Goal: Transaction & Acquisition: Purchase product/service

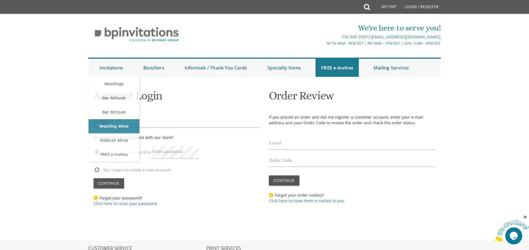
click at [224, 165] on div "Yes and my password is: Enter password" at bounding box center [177, 153] width 167 height 25
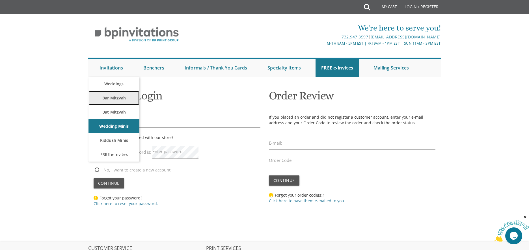
click at [112, 98] on link "Bar Mitzvah" at bounding box center [114, 98] width 51 height 14
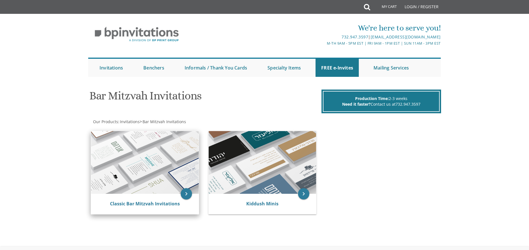
click at [168, 143] on img at bounding box center [145, 162] width 108 height 63
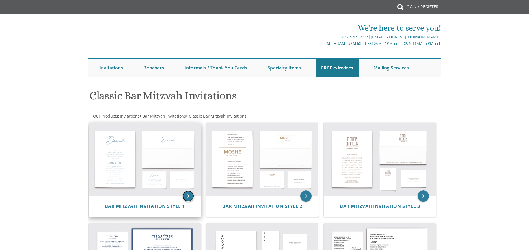
click at [188, 193] on icon "keyboard_arrow_right" at bounding box center [188, 196] width 11 height 11
click at [190, 195] on icon "keyboard_arrow_right" at bounding box center [188, 196] width 11 height 11
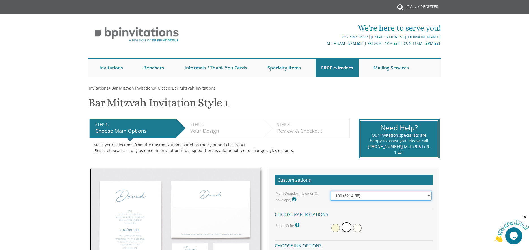
click at [428, 196] on select "100 ($214.55) 200 ($254.60) 300 ($294.25) 400 ($333.55) 500 ($373.90) 600 ($413…" at bounding box center [381, 196] width 101 height 10
select select "200"
click at [331, 191] on select "100 ($214.55) 200 ($254.60) 300 ($294.25) 400 ($333.55) 500 ($373.90) 600 ($413…" at bounding box center [381, 196] width 101 height 10
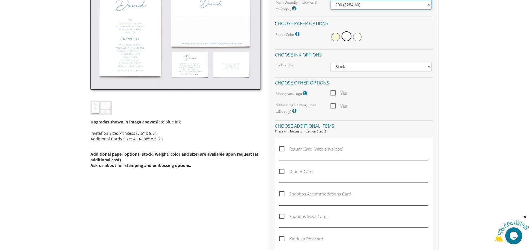
scroll to position [198, 0]
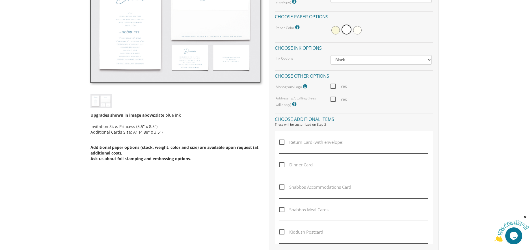
click at [282, 141] on span "Return Card (with envelope)" at bounding box center [312, 142] width 64 height 7
click at [282, 141] on input "Return Card (with envelope)" at bounding box center [282, 142] width 4 height 4
checkbox input "true"
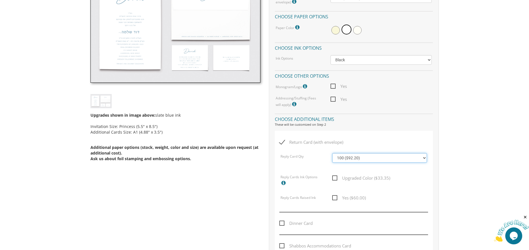
click at [388, 158] on select "100 ($92.20) 200 ($119.30) 300 ($141.90) 400 ($168.75) 500 ($191.00) 600 ($217.…" at bounding box center [379, 158] width 95 height 10
click at [245, 163] on div "Upgrades shown in image above: slate blue ink Invitation Size: Princess (5.5" x…" at bounding box center [176, 139] width 170 height 63
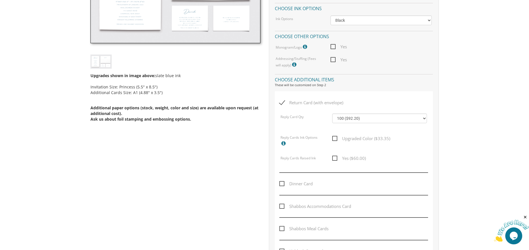
scroll to position [255, 0]
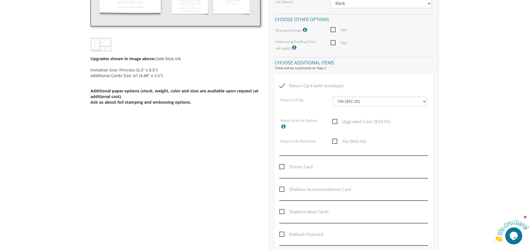
click at [283, 166] on span "Dinner Card" at bounding box center [296, 167] width 33 height 7
click at [283, 166] on input "Dinner Card" at bounding box center [282, 167] width 4 height 4
checkbox input "true"
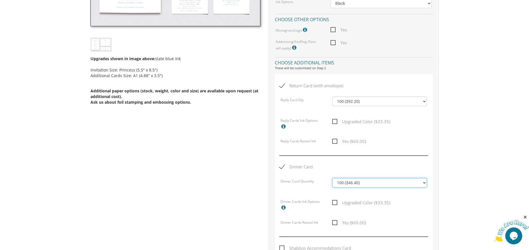
click at [368, 187] on select "100 ($46.40) 200 ($55.20) 300 ($61.85) 400 ($70.60) 500 ($77.20) 600 ($85.95) 7…" at bounding box center [379, 183] width 95 height 10
select select "200"
click at [332, 178] on select "100 ($46.40) 200 ($55.20) 300 ($61.85) 400 ($70.60) 500 ($77.20) 600 ($85.95) 7…" at bounding box center [379, 183] width 95 height 10
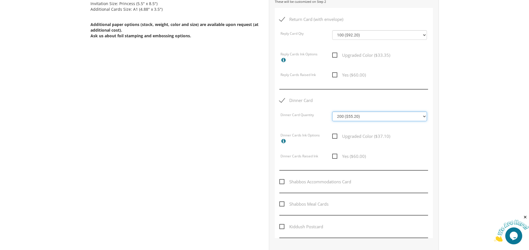
scroll to position [311, 0]
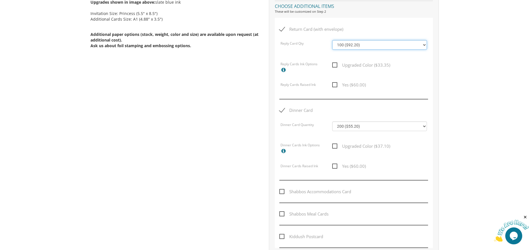
click at [377, 46] on select "100 ($92.20) 200 ($119.30) 300 ($141.90) 400 ($168.75) 500 ($191.00) 600 ($217.…" at bounding box center [379, 45] width 95 height 10
click at [379, 31] on div "Return Card (with envelope)" at bounding box center [354, 33] width 149 height 14
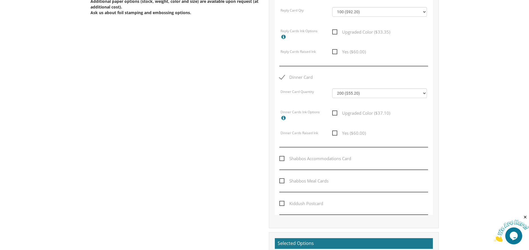
scroll to position [453, 0]
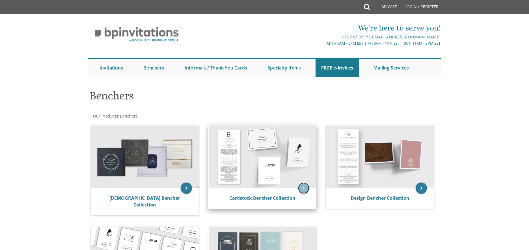
click at [304, 191] on icon "keyboard_arrow_right" at bounding box center [303, 188] width 11 height 11
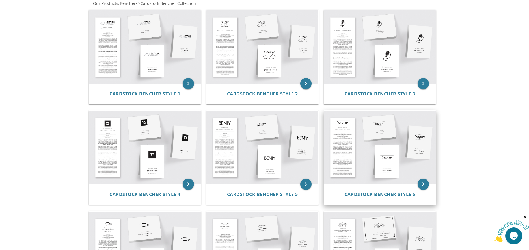
scroll to position [112, 0]
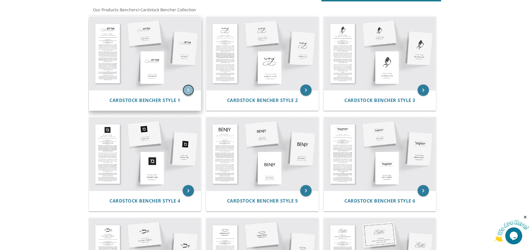
click at [190, 89] on icon "keyboard_arrow_right" at bounding box center [188, 90] width 11 height 11
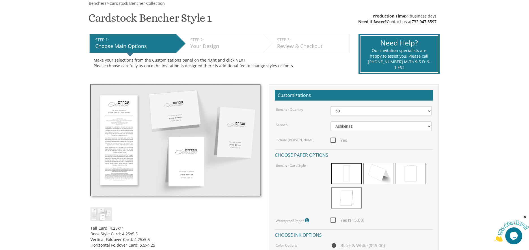
scroll to position [57, 0]
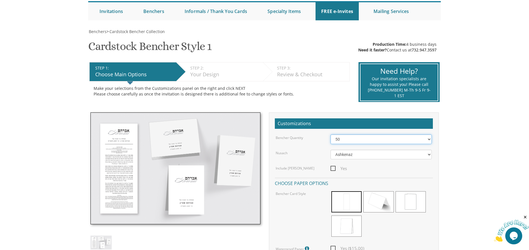
click at [377, 138] on select "50 60 70 80 90 100 125 150 175 200 225 250 275 300 325 350 375 400 425 450 475 …" at bounding box center [381, 140] width 101 height 10
select select "90"
click at [331, 135] on select "50 60 70 80 90 100 125 150 175 200 225 250 275 300 325 350 375 400 425 450 475 …" at bounding box center [381, 140] width 101 height 10
click at [404, 207] on span at bounding box center [411, 202] width 30 height 21
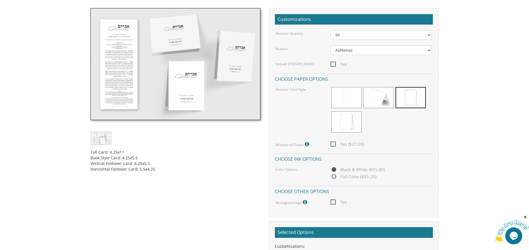
scroll to position [170, 0]
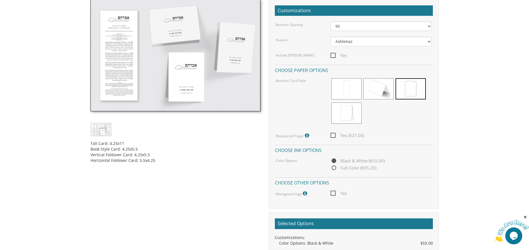
click at [334, 193] on span "Yes" at bounding box center [339, 193] width 16 height 7
click at [334, 193] on input "Yes" at bounding box center [333, 193] width 4 height 4
checkbox input "true"
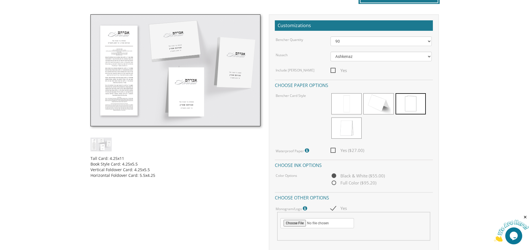
scroll to position [141, 0]
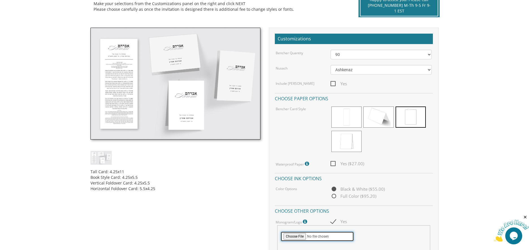
click at [296, 236] on input "file" at bounding box center [318, 237] width 74 height 10
type input "C:\fakepath\Eli.JPG"
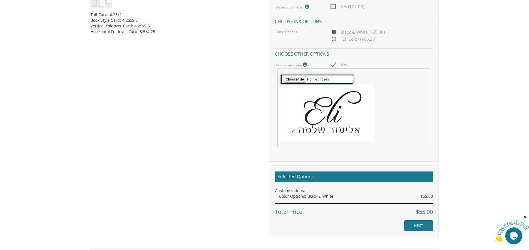
scroll to position [311, 0]
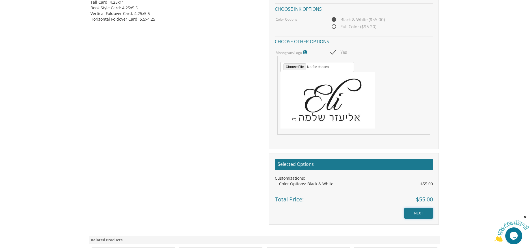
click at [420, 213] on input "NEXT" at bounding box center [419, 213] width 29 height 11
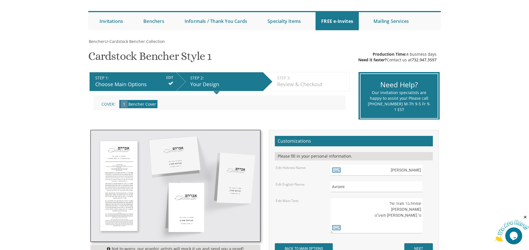
scroll to position [57, 0]
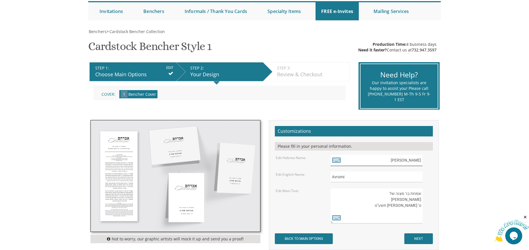
click at [417, 160] on input "[PERSON_NAME]" at bounding box center [377, 160] width 92 height 11
click at [335, 162] on icon at bounding box center [336, 160] width 8 height 8
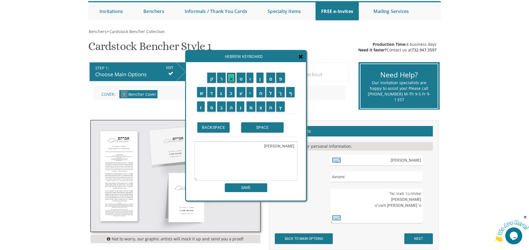
click at [231, 80] on input "א" at bounding box center [231, 78] width 9 height 10
click at [273, 94] on input "ל" at bounding box center [271, 92] width 8 height 10
click at [250, 95] on input "י" at bounding box center [250, 92] width 7 height 10
click at [240, 93] on input "ע" at bounding box center [241, 92] width 9 height 10
click at [200, 110] on input "ז" at bounding box center [201, 107] width 8 height 10
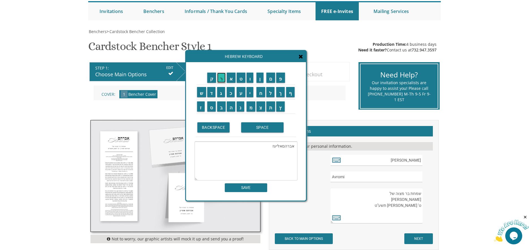
click at [221, 80] on input "ר" at bounding box center [221, 78] width 8 height 10
drag, startPoint x: 282, startPoint y: 146, endPoint x: 301, endPoint y: 147, distance: 19.3
click at [301, 147] on div "ק ר א ט ו ן ם פ ש ד ג כ ע י ח ל" at bounding box center [246, 131] width 120 height 139
click at [280, 146] on textarea "[PERSON_NAME]" at bounding box center [246, 161] width 103 height 39
click at [205, 91] on input "ש" at bounding box center [201, 92] width 9 height 10
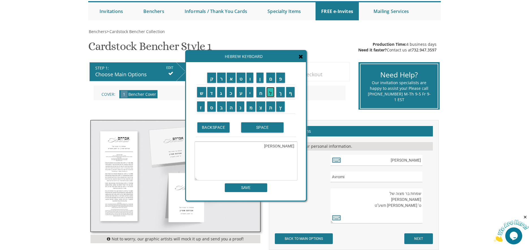
click at [272, 92] on input "ל" at bounding box center [271, 92] width 8 height 10
click at [231, 108] on input "ה" at bounding box center [231, 107] width 9 height 10
click at [248, 108] on input "מ" at bounding box center [251, 107] width 9 height 10
type textarea "[PERSON_NAME] [PERSON_NAME]"
click at [249, 188] on input "SAVE" at bounding box center [246, 188] width 42 height 9
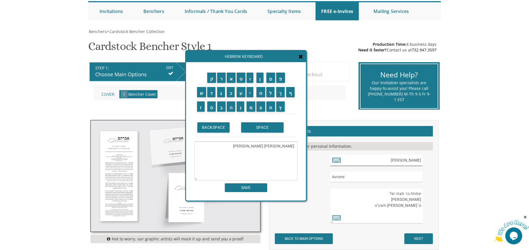
type input "[PERSON_NAME] [PERSON_NAME]"
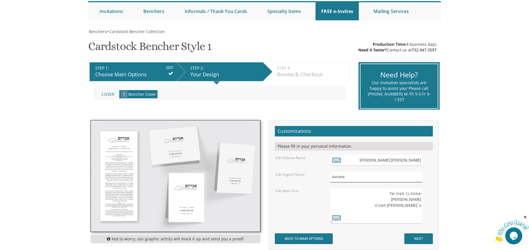
drag, startPoint x: 349, startPoint y: 178, endPoint x: 329, endPoint y: 181, distance: 20.3
click at [329, 181] on div "Avromi" at bounding box center [382, 177] width 110 height 11
type input "Eli"
click at [419, 198] on textarea "שמחת בר מצוה של [PERSON_NAME] ט' [PERSON_NAME] תשע"ט" at bounding box center [377, 206] width 92 height 36
drag, startPoint x: 422, startPoint y: 200, endPoint x: 397, endPoint y: 203, distance: 25.6
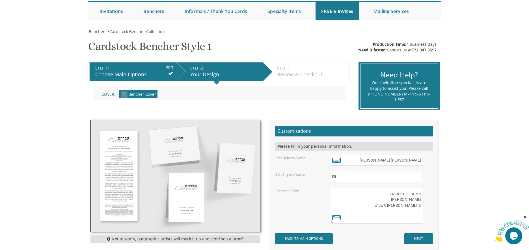
click at [397, 203] on textarea "שמחת בר מצוה של [PERSON_NAME] ט' [PERSON_NAME] תשע"ט" at bounding box center [377, 206] width 92 height 36
drag, startPoint x: 421, startPoint y: 160, endPoint x: 397, endPoint y: 164, distance: 24.0
click at [397, 164] on input "[PERSON_NAME] [PERSON_NAME]" at bounding box center [377, 160] width 92 height 11
click at [409, 201] on textarea "שמחת בר מצוה של [PERSON_NAME] ט' [PERSON_NAME] תשע"ט" at bounding box center [377, 206] width 92 height 36
paste textarea "[PERSON_NAME] [PERSON_NAME]"
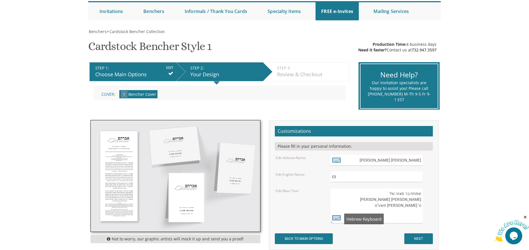
type textarea "שמחת בר מצוה של [PERSON_NAME] [PERSON_NAME] ט' [PERSON_NAME] תשע"ט"
click at [339, 220] on icon at bounding box center [336, 218] width 8 height 8
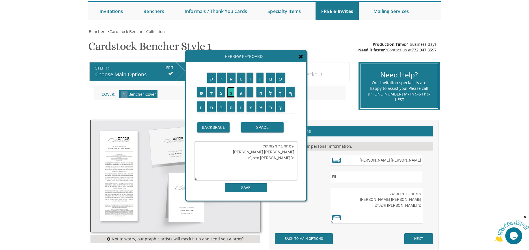
click at [232, 92] on input "כ" at bounding box center [231, 92] width 8 height 10
click at [232, 109] on input "ה" at bounding box center [231, 107] width 9 height 10
click at [263, 81] on input "ן" at bounding box center [260, 78] width 7 height 10
type textarea "שמחת בר מצוה של [PERSON_NAME] [PERSON_NAME] ט' [PERSON_NAME] תשע"ט [PERSON_NAME]"
click at [399, 201] on textarea "שמחת בר מצוה של [PERSON_NAME] ט' [PERSON_NAME] תשע"ט" at bounding box center [377, 206] width 92 height 36
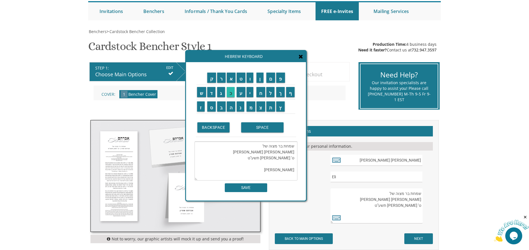
type textarea "שמחת בר מצוה של [PERSON_NAME] [PERSON_NAME] ט' [PERSON_NAME] תשע"ט"
click at [232, 96] on input "כ" at bounding box center [231, 92] width 8 height 10
drag, startPoint x: 288, startPoint y: 169, endPoint x: 295, endPoint y: 170, distance: 7.4
click at [295, 170] on textarea "שמחת בר מצוה של [PERSON_NAME] [PERSON_NAME] ט' [PERSON_NAME] תשע"ט כהןכ" at bounding box center [246, 161] width 103 height 39
click at [271, 149] on textarea "שמחת בר מצוה של [PERSON_NAME] [PERSON_NAME] ט' [PERSON_NAME] תשע"ט כ" at bounding box center [246, 161] width 103 height 39
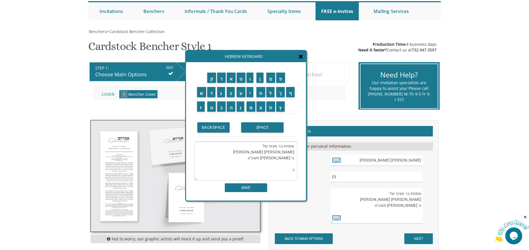
paste textarea "[PERSON_NAME]"
click at [294, 159] on textarea "שמחת בר מצוה של [PERSON_NAME] [PERSON_NAME] ט' [PERSON_NAME] תשע"ט" at bounding box center [246, 161] width 103 height 39
click at [232, 80] on input "א" at bounding box center [231, 78] width 9 height 10
click at [231, 75] on input "א" at bounding box center [231, 78] width 9 height 10
click at [273, 157] on textarea "שמחת בר מצוה של [PERSON_NAME] [PERSON_NAME] א' [PERSON_NAME] תשע"ט" at bounding box center [246, 161] width 103 height 39
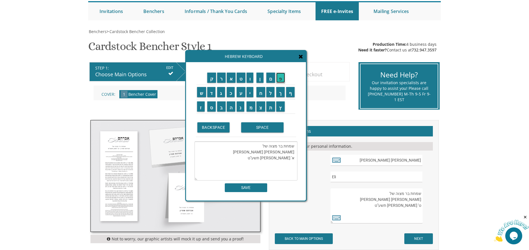
click at [282, 79] on input "פ" at bounding box center [280, 78] width 9 height 10
click at [272, 158] on textarea "שמחת בר מצוה של [PERSON_NAME] [PERSON_NAME] א' [PERSON_NAME] תשפע"ט" at bounding box center [246, 161] width 103 height 39
click at [271, 158] on textarea "שמחת בר מצוה של [PERSON_NAME] [PERSON_NAME] א' [PERSON_NAME] תשפ"ט" at bounding box center [246, 161] width 103 height 39
click at [251, 83] on td "ו" at bounding box center [251, 78] width 10 height 14
click at [269, 158] on textarea "שמחת בר מצוה של [PERSON_NAME] [PERSON_NAME] א' [PERSON_NAME] תשפ"ט" at bounding box center [246, 161] width 103 height 39
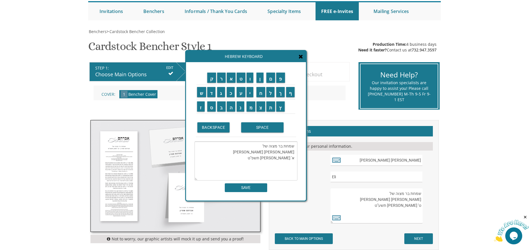
click at [271, 159] on textarea "שמחת בר מצוה של [PERSON_NAME] [PERSON_NAME] א' [PERSON_NAME] תשפ"ט" at bounding box center [246, 161] width 103 height 39
click at [250, 79] on input "ו" at bounding box center [250, 78] width 7 height 10
click at [268, 159] on textarea "שמחת בר מצוה של [PERSON_NAME] [PERSON_NAME] א' [PERSON_NAME] תשפ"וט" at bounding box center [246, 161] width 103 height 39
type textarea "שמחת בר מצוה של [PERSON_NAME] [PERSON_NAME] א' [PERSON_NAME] תשפ"ו"
click at [260, 194] on div "ק ר א ט ו ן ם פ ש ד ג כ ע י ח ל" at bounding box center [246, 131] width 120 height 139
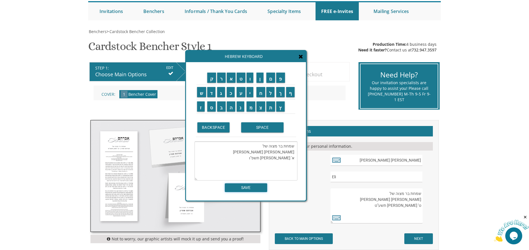
click at [246, 188] on input "SAVE" at bounding box center [246, 188] width 42 height 9
type textarea "שמחת בר מצוה של [PERSON_NAME] [PERSON_NAME] א' [PERSON_NAME] תשפ"ו"
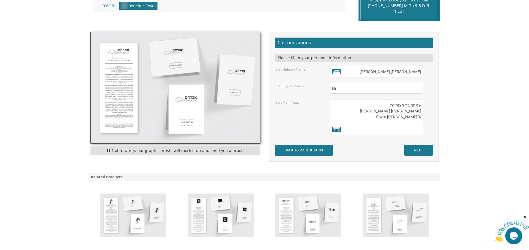
scroll to position [170, 0]
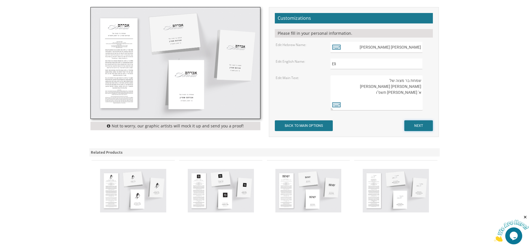
click at [417, 126] on input "NEXT" at bounding box center [419, 126] width 29 height 11
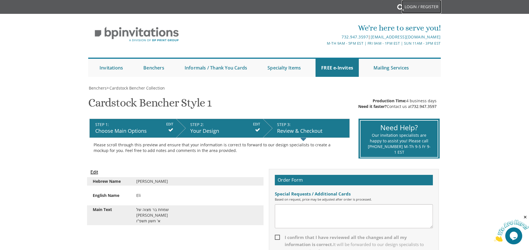
click at [409, 7] on link "Login / Register" at bounding box center [422, 7] width 40 height 14
